Goal: Information Seeking & Learning: Learn about a topic

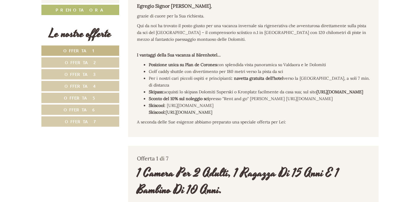
scroll to position [217, 0]
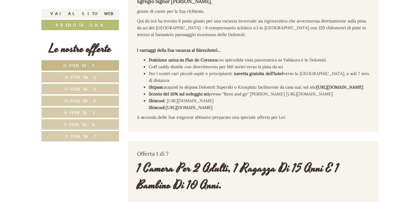
click at [80, 66] on span "Offerta 1" at bounding box center [80, 66] width 34 height 6
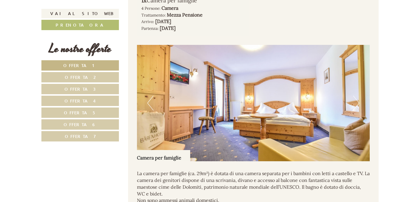
scroll to position [459, 0]
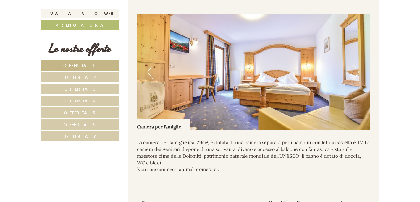
click at [81, 77] on span "Offerta 2" at bounding box center [80, 77] width 31 height 6
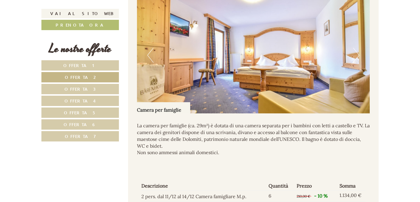
click at [80, 91] on span "Offerta 3" at bounding box center [79, 89] width 31 height 6
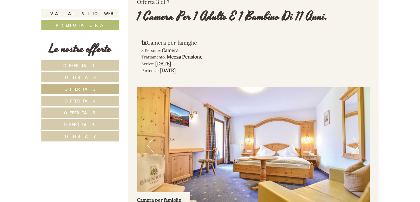
scroll to position [335, 0]
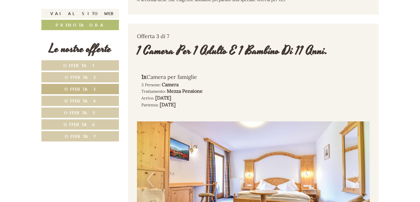
click at [81, 102] on span "Offerta 4" at bounding box center [79, 101] width 31 height 6
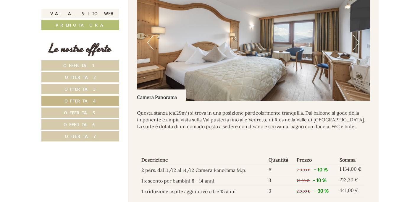
scroll to position [491, 0]
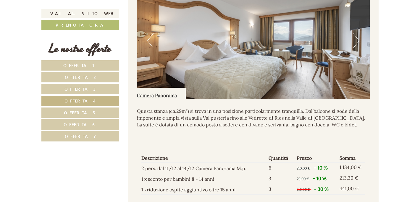
click at [84, 112] on span "Offerta 5" at bounding box center [80, 113] width 33 height 6
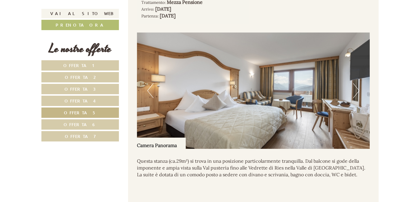
scroll to position [522, 0]
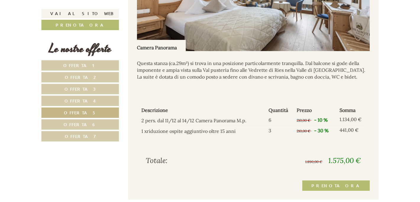
click at [86, 65] on span "Offerta 1" at bounding box center [80, 66] width 34 height 6
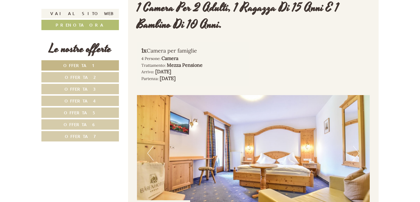
scroll to position [459, 0]
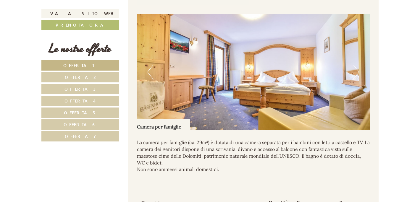
click at [82, 137] on span "Offerta 7" at bounding box center [80, 137] width 31 height 6
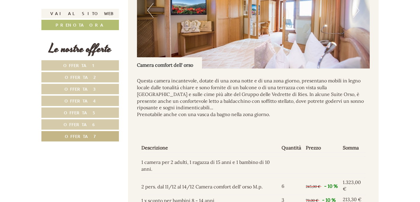
scroll to position [491, 0]
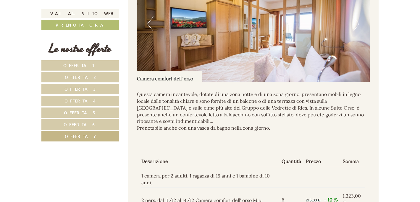
click at [91, 127] on link "Offerta 6" at bounding box center [79, 124] width 77 height 10
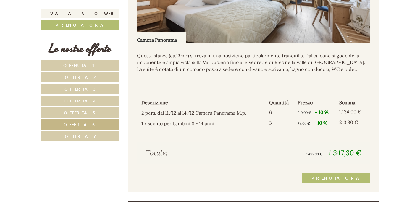
scroll to position [553, 0]
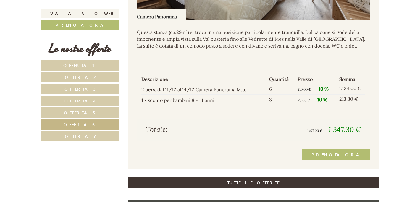
click at [80, 114] on span "Offerta 5" at bounding box center [80, 113] width 33 height 6
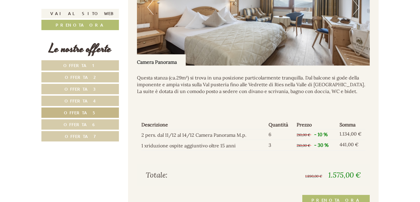
scroll to position [522, 0]
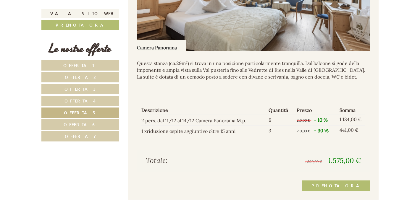
click at [85, 101] on span "Offerta 4" at bounding box center [79, 101] width 31 height 6
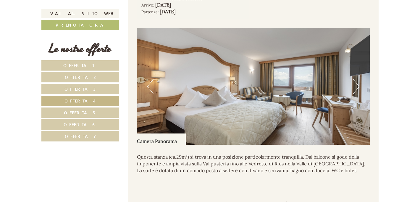
scroll to position [459, 0]
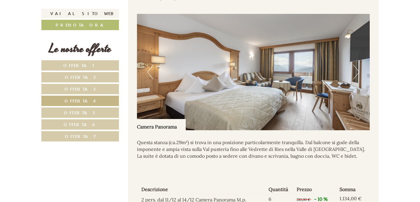
click at [85, 126] on span "Offerta 6" at bounding box center [80, 125] width 33 height 6
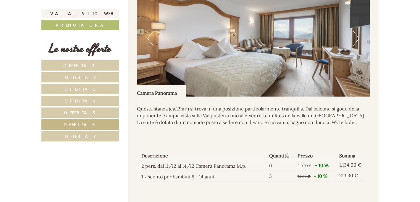
scroll to position [522, 0]
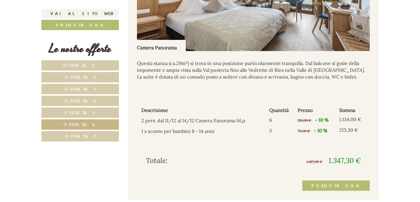
click at [80, 89] on span "Offerta 3" at bounding box center [79, 89] width 31 height 6
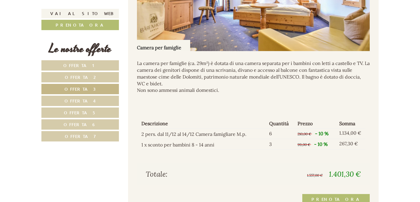
scroll to position [553, 0]
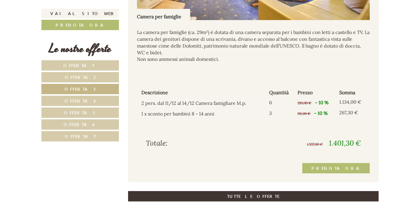
click at [84, 102] on span "Offerta 4" at bounding box center [79, 101] width 31 height 6
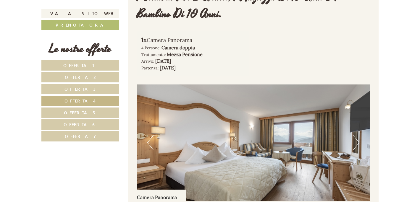
scroll to position [428, 0]
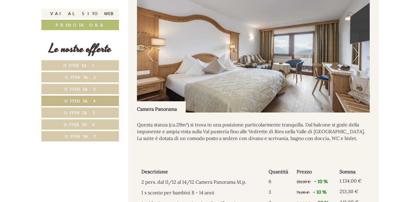
scroll to position [491, 0]
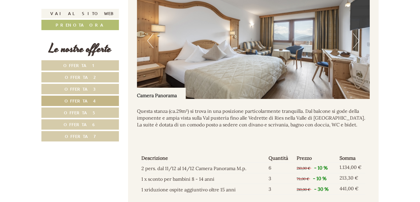
click at [355, 45] on button "Next" at bounding box center [356, 40] width 6 height 15
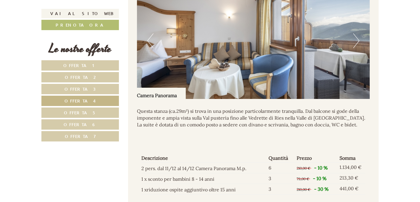
click at [355, 45] on button "Next" at bounding box center [356, 40] width 6 height 15
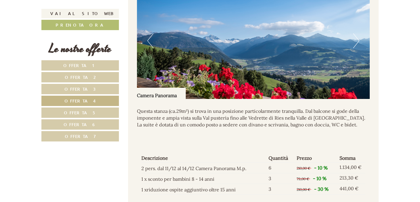
click at [147, 48] on button "Previous" at bounding box center [150, 40] width 6 height 15
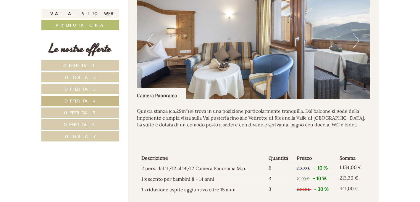
click at [357, 46] on button "Next" at bounding box center [356, 40] width 6 height 15
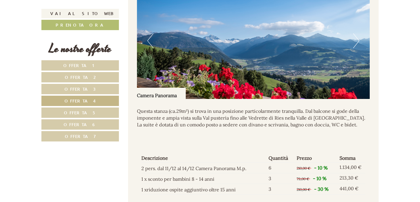
click at [357, 46] on button "Next" at bounding box center [356, 40] width 6 height 15
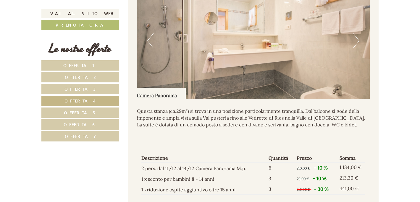
click at [357, 46] on button "Next" at bounding box center [356, 40] width 6 height 15
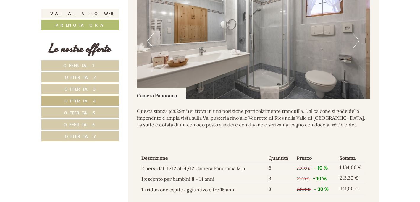
click at [357, 46] on button "Next" at bounding box center [356, 40] width 6 height 15
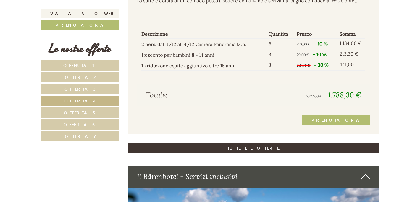
scroll to position [615, 0]
